Goal: Task Accomplishment & Management: Use online tool/utility

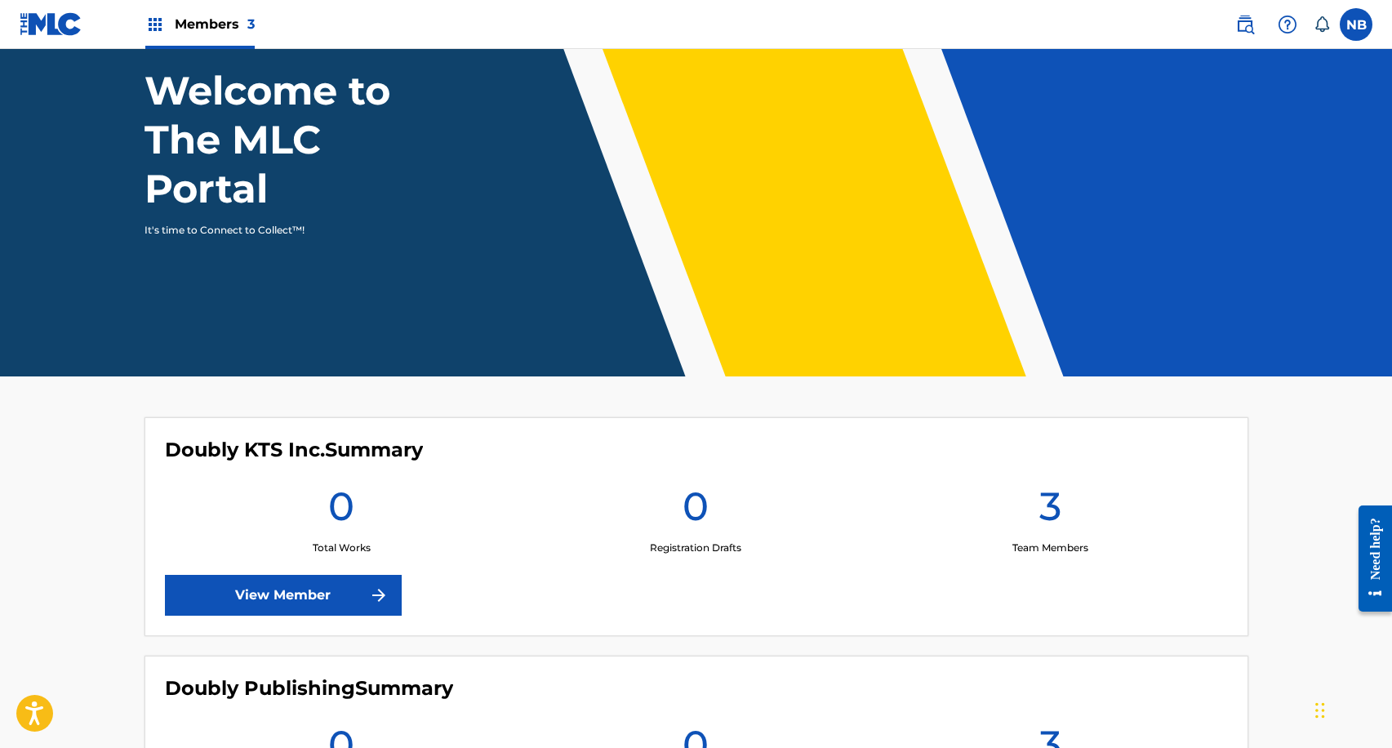
scroll to position [392, 0]
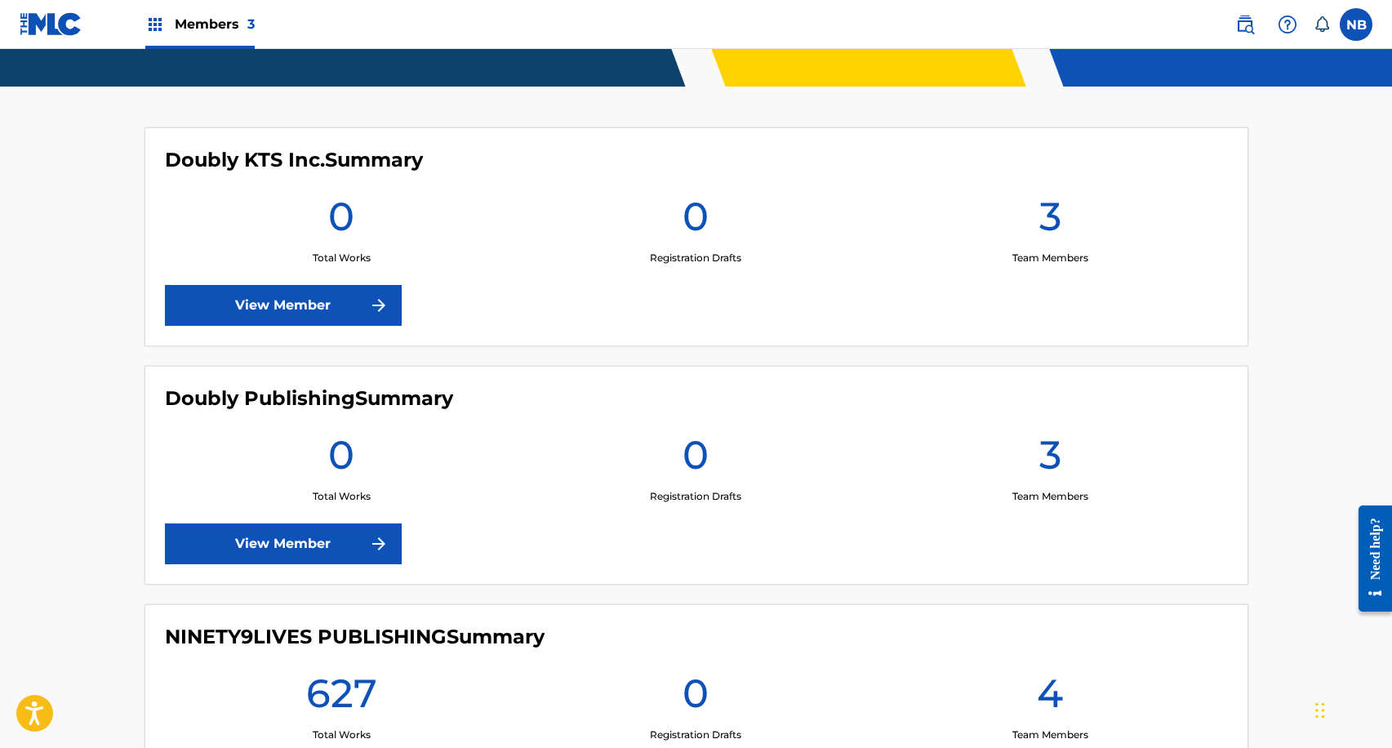
click at [370, 543] on img at bounding box center [379, 544] width 20 height 20
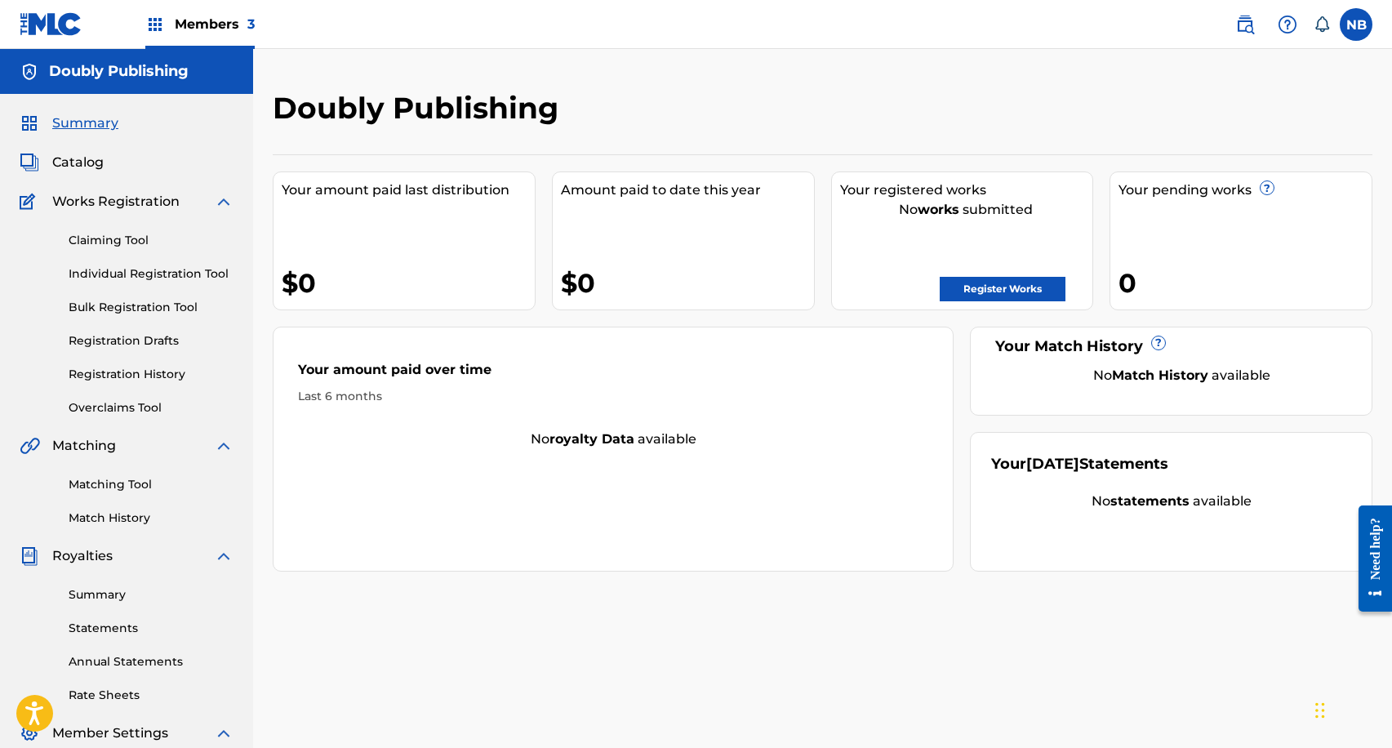
click at [126, 482] on link "Matching Tool" at bounding box center [151, 484] width 165 height 17
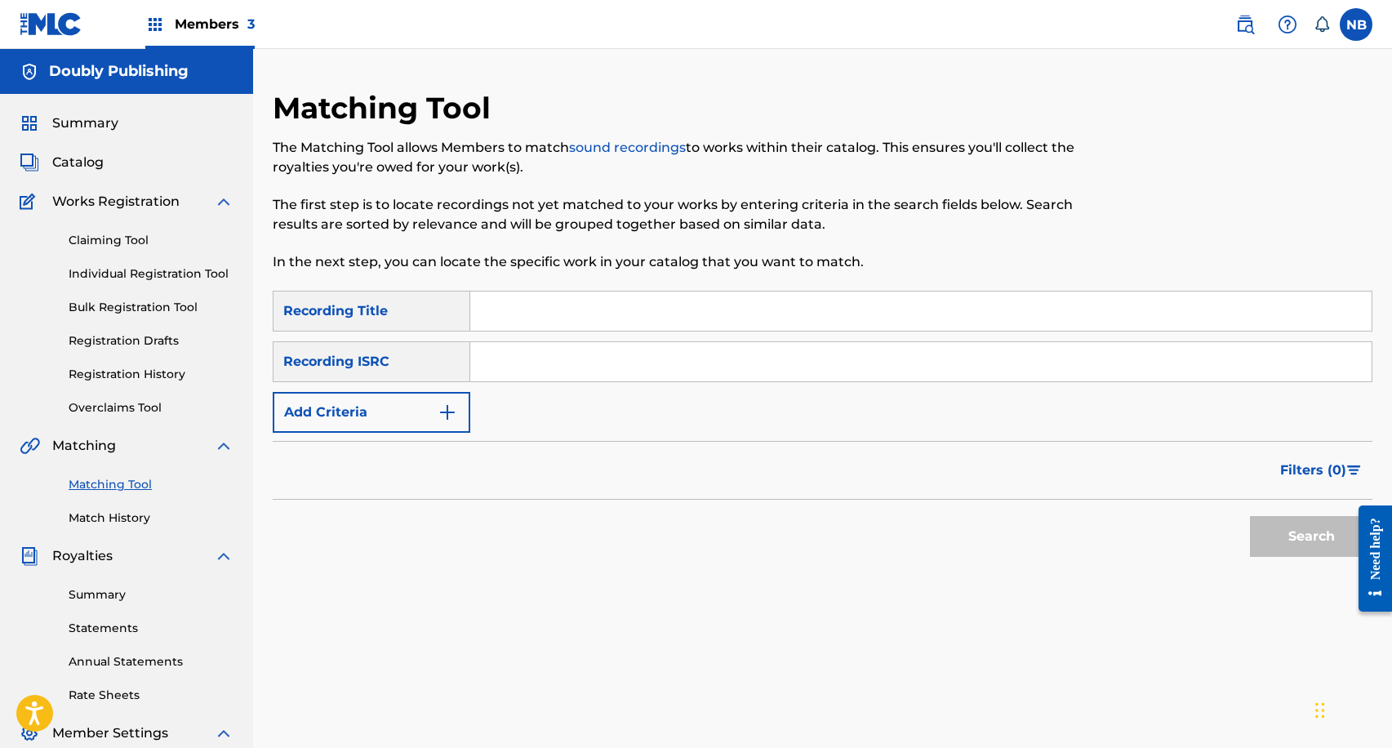
drag, startPoint x: 590, startPoint y: 356, endPoint x: 589, endPoint y: 364, distance: 8.2
click at [589, 357] on input "Search Form" at bounding box center [920, 361] width 901 height 39
paste input "USUYG1036041"
click at [1297, 533] on button "Search" at bounding box center [1311, 536] width 122 height 41
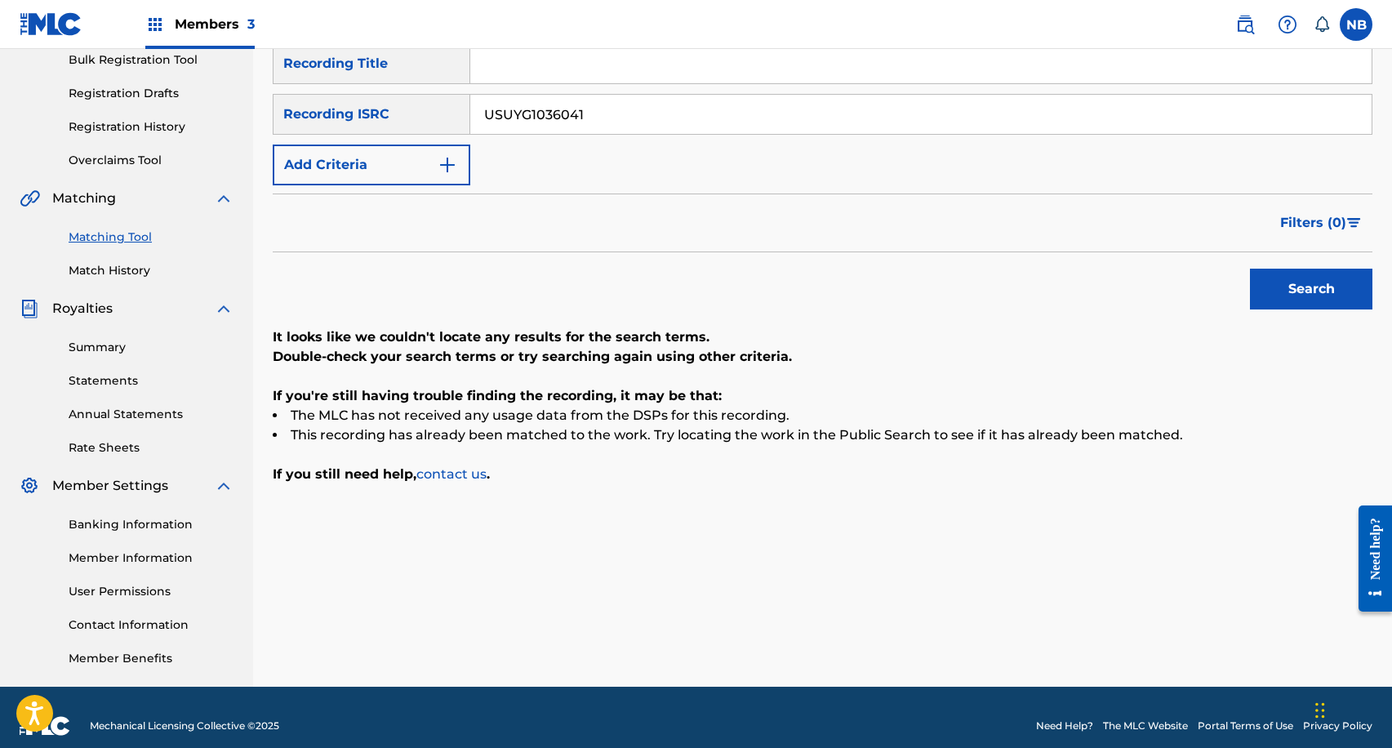
scroll to position [264, 0]
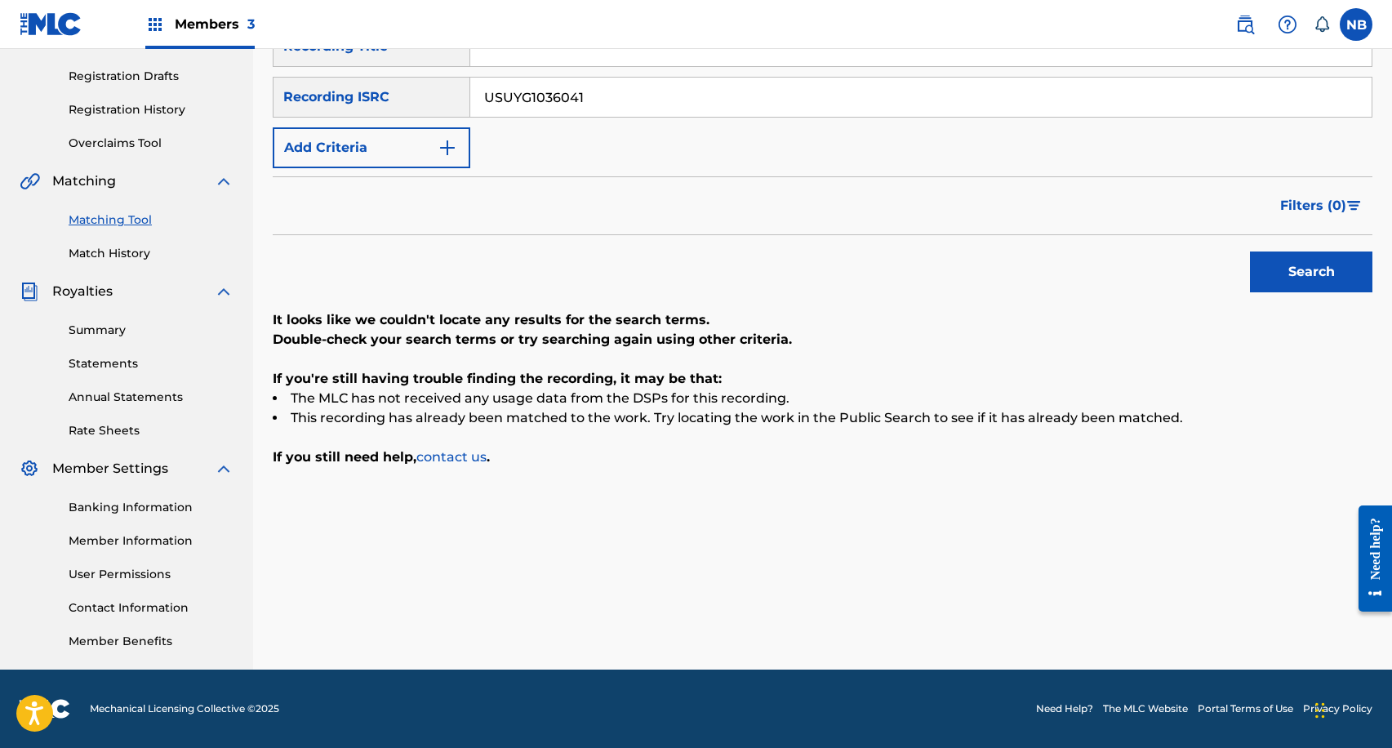
click at [593, 101] on input "USUYG1036041" at bounding box center [920, 97] width 901 height 39
drag, startPoint x: 593, startPoint y: 101, endPoint x: 608, endPoint y: 106, distance: 16.3
click at [593, 101] on input "USUYG1036041" at bounding box center [920, 97] width 901 height 39
paste input "HM21645570"
type input "USHM21645570"
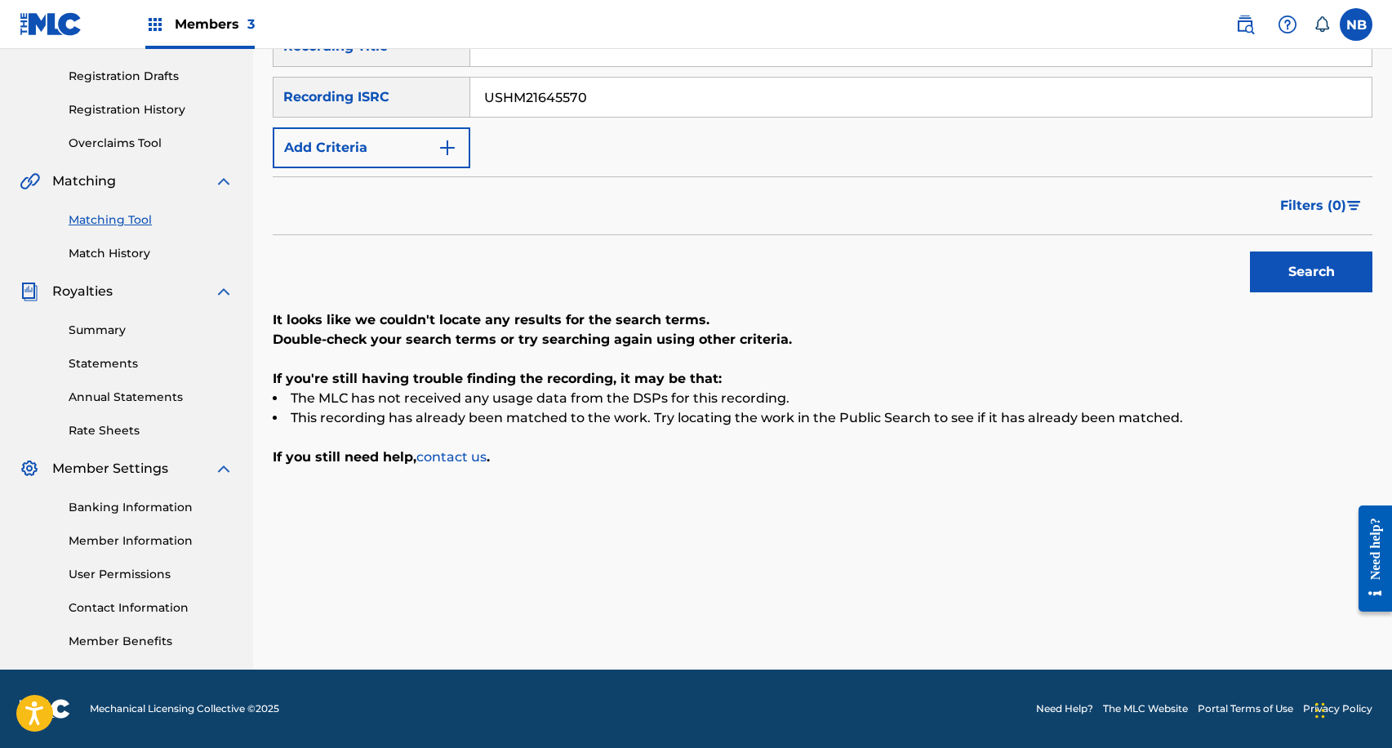
click at [1363, 270] on button "Search" at bounding box center [1311, 271] width 122 height 41
